Goal: Check status: Check status

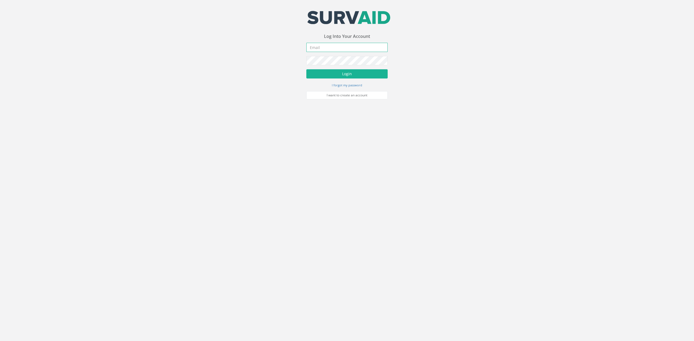
click at [328, 46] on input "email" at bounding box center [346, 47] width 81 height 9
click at [306, 69] on button "Login" at bounding box center [346, 73] width 81 height 9
type input "[EMAIL_ADDRESS][DOMAIN_NAME]"
click at [337, 70] on button "Login" at bounding box center [346, 73] width 81 height 9
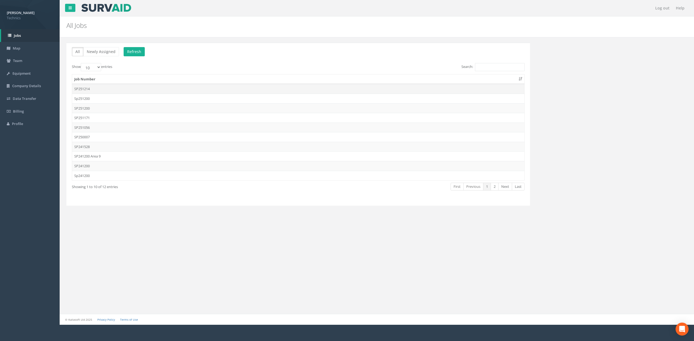
click at [96, 92] on td "SP251214" at bounding box center [298, 89] width 452 height 10
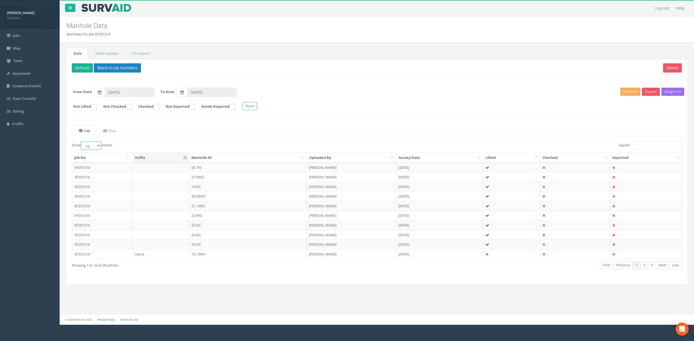
click at [99, 146] on select "10 25 50 100" at bounding box center [91, 146] width 20 height 8
select select "100"
click at [82, 143] on select "10 25 50 100" at bounding box center [91, 146] width 20 height 8
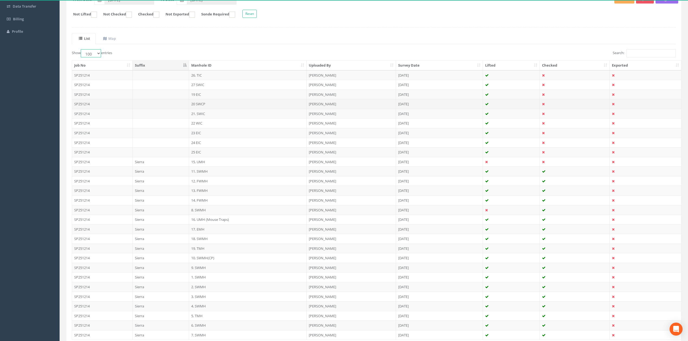
scroll to position [139, 0]
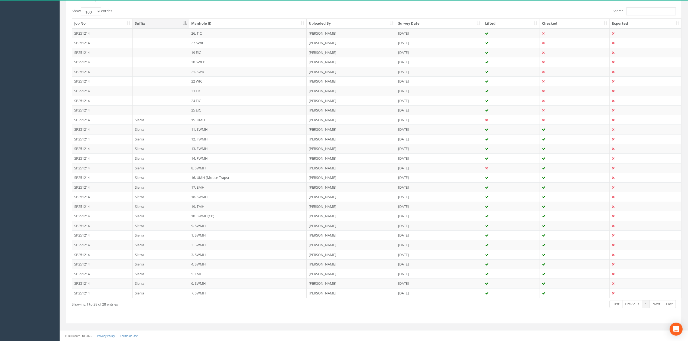
click at [145, 306] on div "Showing 1 to 28 of 28 entries" at bounding box center [195, 303] width 247 height 7
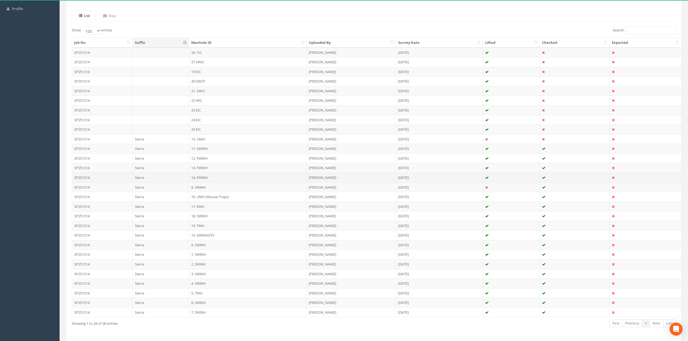
scroll to position [102, 0]
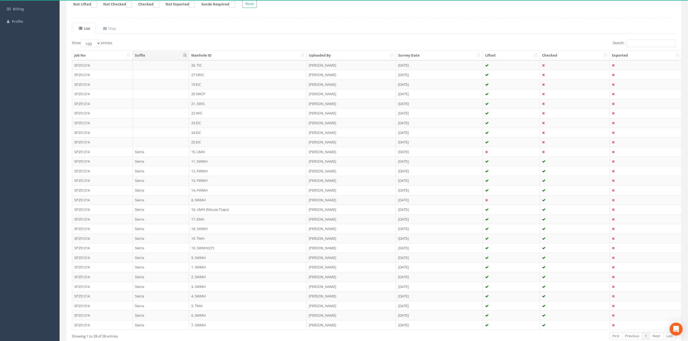
click at [251, 28] on ul "List Map" at bounding box center [374, 28] width 604 height 11
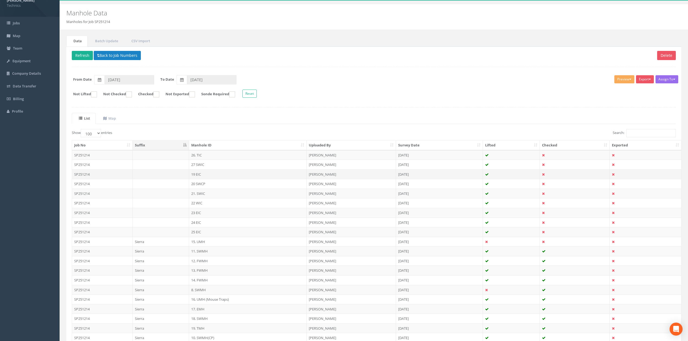
scroll to position [0, 0]
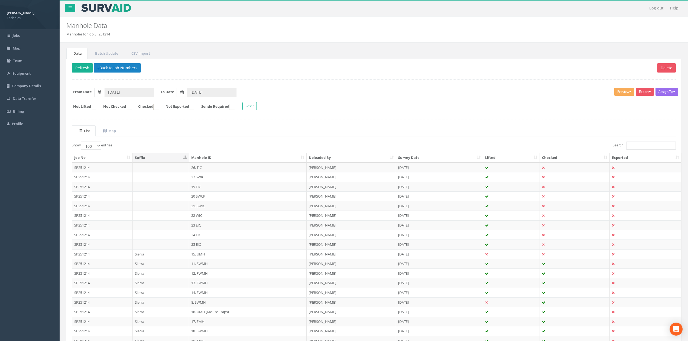
click at [255, 125] on div "Delete Refresh Back to Job Numbers Assign To No Companies Added Export Technics…" at bounding box center [373, 258] width 615 height 399
click at [252, 135] on ul "List Map" at bounding box center [374, 130] width 604 height 11
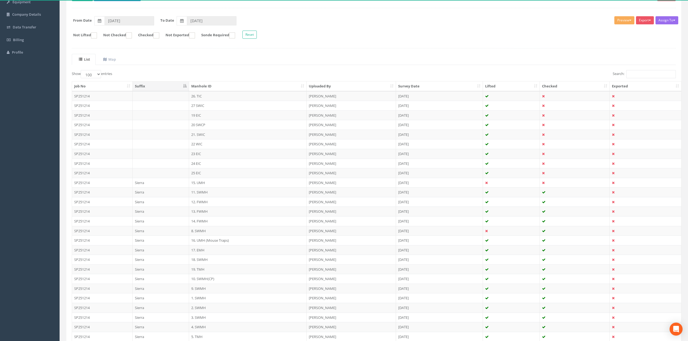
scroll to position [72, 0]
